Goal: Find specific page/section: Find specific page/section

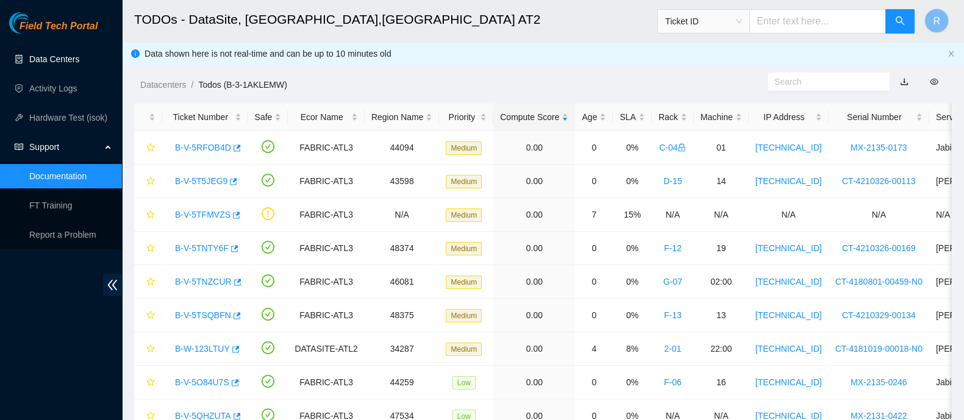
click at [42, 55] on link "Data Centers" at bounding box center [54, 59] width 50 height 10
